Goal: Task Accomplishment & Management: Manage account settings

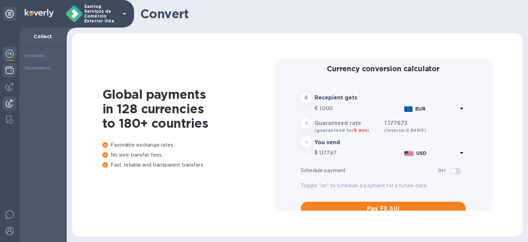
click at [6, 71] on img at bounding box center [10, 70] width 8 height 8
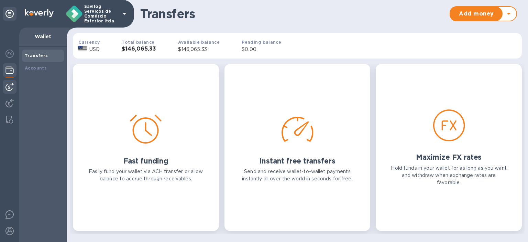
click at [6, 84] on img at bounding box center [10, 87] width 8 height 8
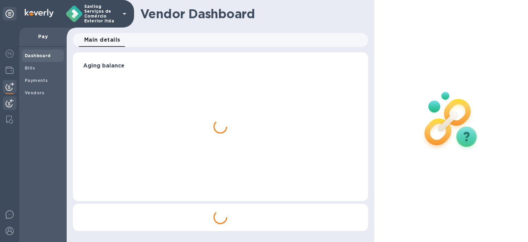
click at [9, 99] on div at bounding box center [10, 103] width 14 height 15
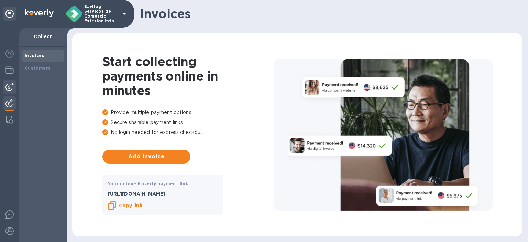
click at [8, 87] on img at bounding box center [10, 87] width 8 height 8
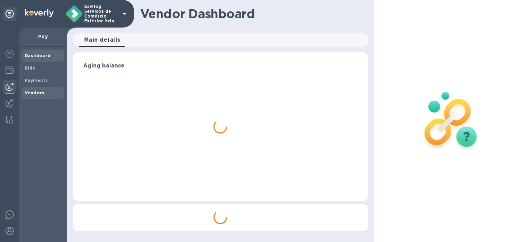
click at [39, 91] on b "Vendors" at bounding box center [35, 92] width 20 height 5
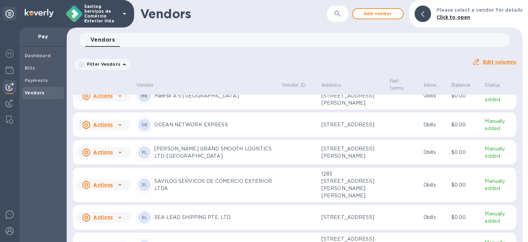
scroll to position [683, 0]
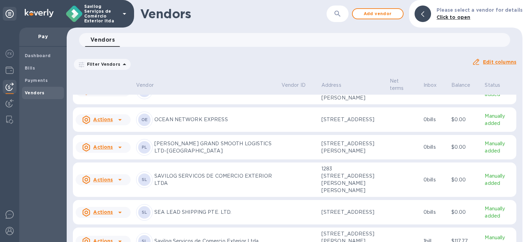
click at [490, 127] on p "Manually added" at bounding box center [499, 119] width 29 height 14
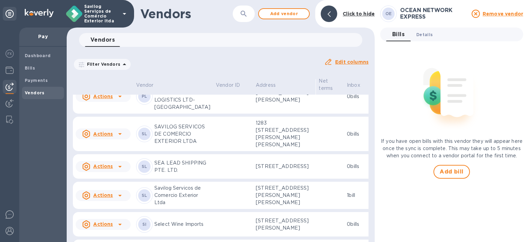
click at [424, 37] on span "Details 0" at bounding box center [425, 34] width 17 height 7
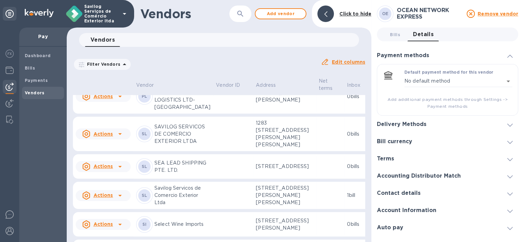
click at [424, 126] on h3 "Delivery Methods" at bounding box center [402, 124] width 50 height 7
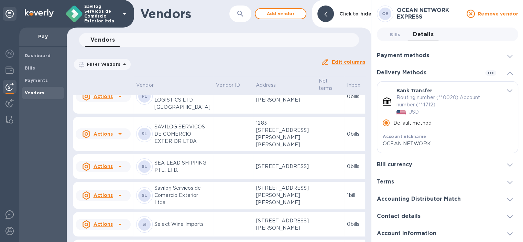
click at [120, 68] on icon at bounding box center [120, 64] width 8 height 8
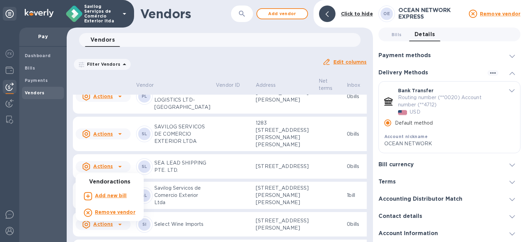
click at [115, 194] on b "Add new bill" at bounding box center [111, 196] width 32 height 6
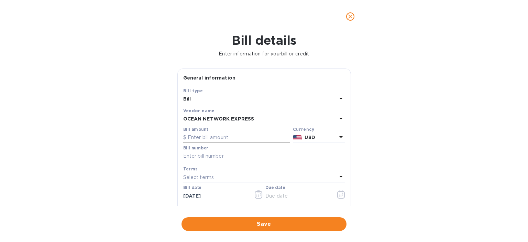
click at [228, 137] on input "text" at bounding box center [236, 137] width 107 height 10
type input "645"
click at [234, 160] on input "text" at bounding box center [264, 156] width 162 height 10
click at [342, 196] on icon "button" at bounding box center [341, 194] width 8 height 8
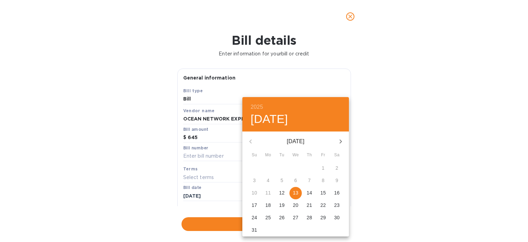
click at [292, 188] on button "13" at bounding box center [296, 193] width 12 height 12
type input "[DATE]"
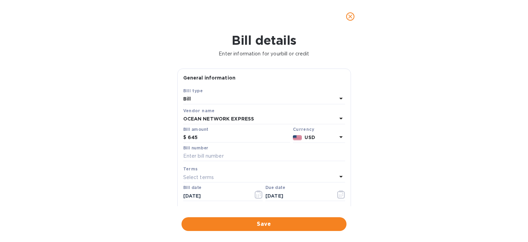
scroll to position [69, 0]
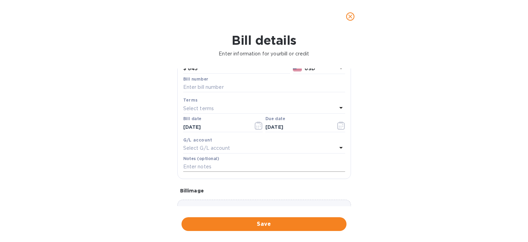
click at [208, 164] on input "text" at bounding box center [264, 167] width 162 height 10
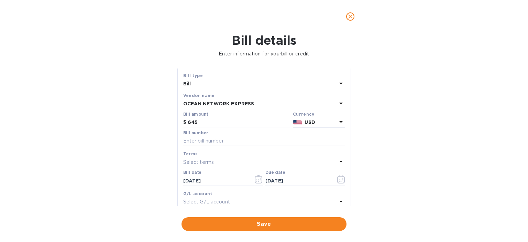
scroll to position [0, 0]
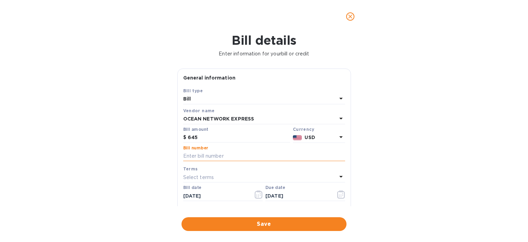
drag, startPoint x: 238, startPoint y: 151, endPoint x: 229, endPoint y: 160, distance: 12.2
click at [235, 152] on input "text" at bounding box center [264, 156] width 162 height 10
paste input "SAOF33418600"
click at [230, 158] on input "SAOF33418600 - CME25001834" at bounding box center [264, 156] width 162 height 10
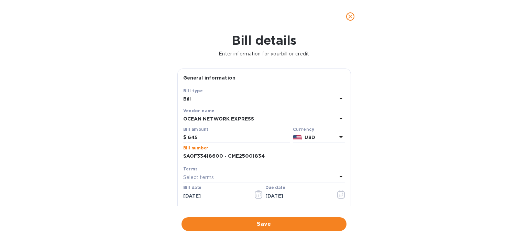
click at [230, 158] on input "SAOF33418600 - CME25001834" at bounding box center [264, 156] width 162 height 10
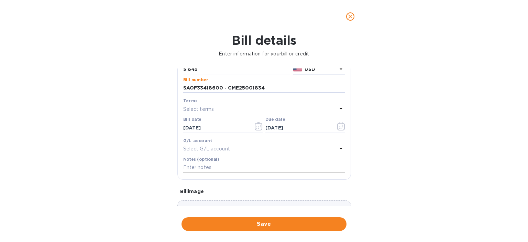
scroll to position [69, 0]
type input "SAOF33418600 - CME25001834"
click at [223, 164] on input "text" at bounding box center [264, 167] width 162 height 10
paste input "SAOF33418600 - CME25001834"
type input "SAOF33418600 - CME25001834"
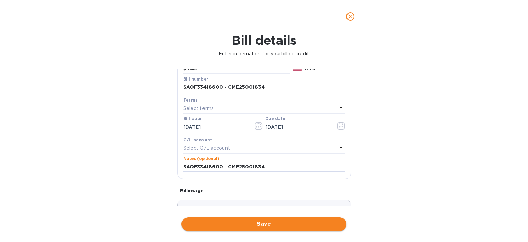
click at [227, 223] on span "Save" at bounding box center [264, 224] width 154 height 8
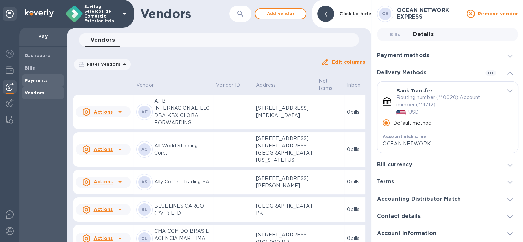
click at [32, 78] on b "Payments" at bounding box center [36, 80] width 23 height 5
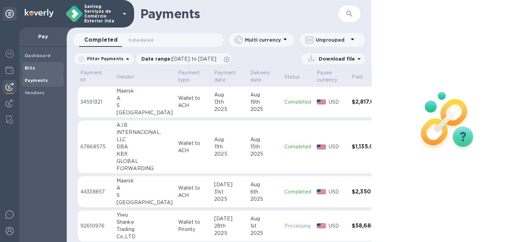
click at [35, 67] on span "Bills" at bounding box center [43, 68] width 36 height 7
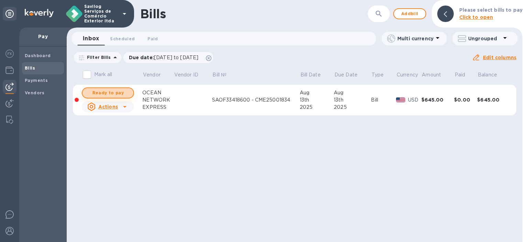
click at [114, 95] on span "Ready to pay" at bounding box center [108, 93] width 40 height 8
checkbox input "true"
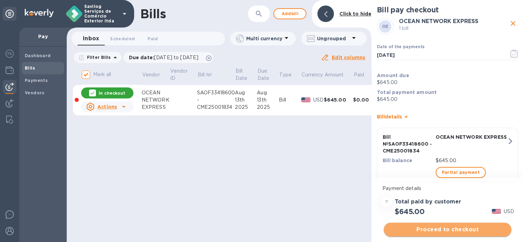
click at [436, 233] on span "Proceed to checkout" at bounding box center [447, 229] width 117 height 8
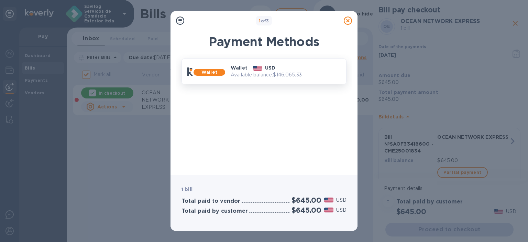
click at [303, 76] on p "Available balance: $146,065.33" at bounding box center [286, 74] width 110 height 7
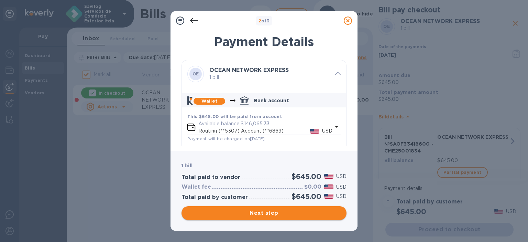
click at [298, 209] on span "Next step" at bounding box center [264, 213] width 154 height 8
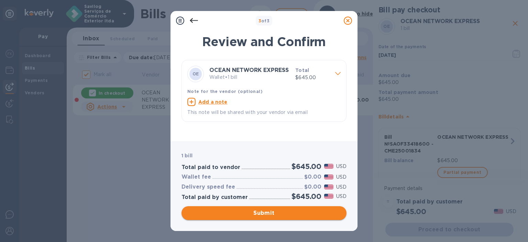
click at [297, 209] on span "Submit" at bounding box center [264, 213] width 154 height 8
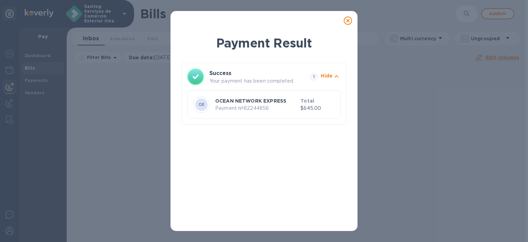
click at [239, 85] on div "OE OCEAN NETWORK EXPRESS Payment № 82244856 Total $645.00" at bounding box center [263, 102] width 153 height 34
click at [350, 18] on icon at bounding box center [348, 21] width 8 height 8
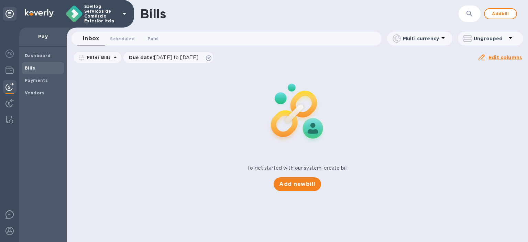
click at [151, 42] on span "Paid 0" at bounding box center [153, 38] width 10 height 7
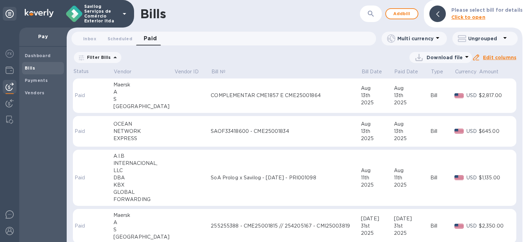
click at [136, 97] on div "S" at bounding box center [144, 99] width 61 height 7
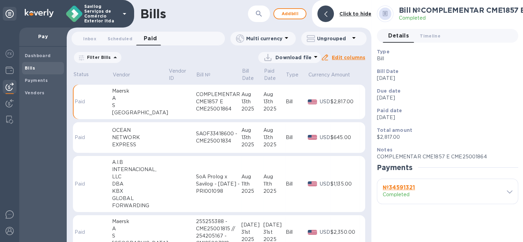
click at [168, 144] on td at bounding box center [182, 137] width 28 height 31
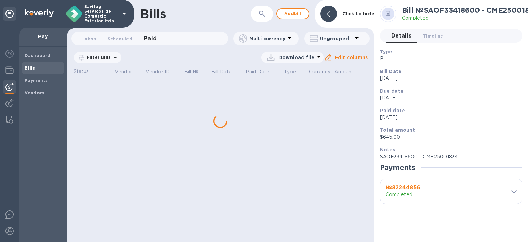
click at [407, 190] on b "№ 82244856" at bounding box center [403, 187] width 35 height 7
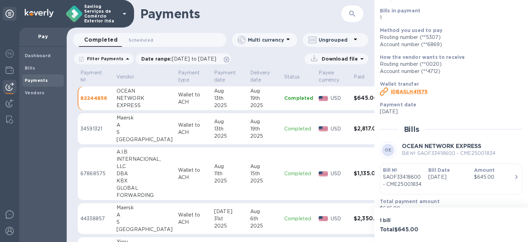
scroll to position [72, 0]
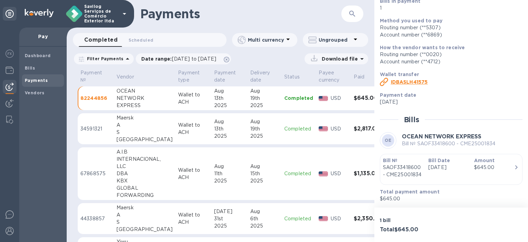
click at [434, 166] on p "[DATE]" at bounding box center [449, 167] width 40 height 7
